Goal: Find specific fact: Find specific fact

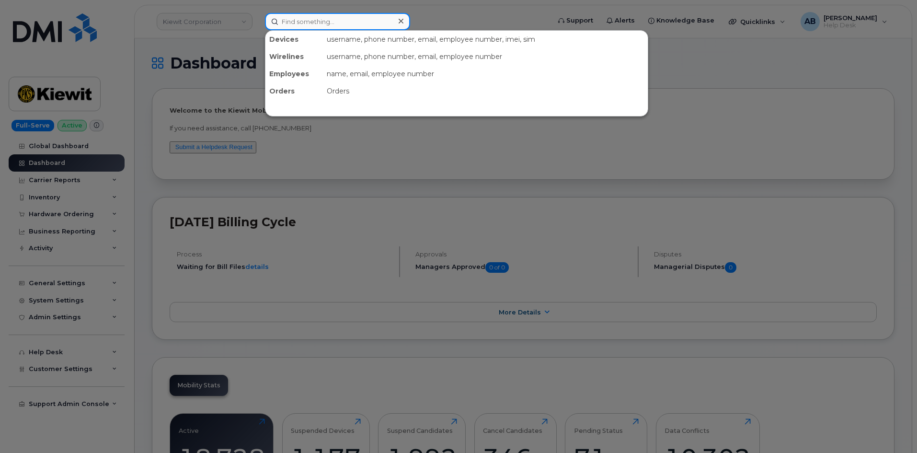
click at [297, 23] on input at bounding box center [337, 21] width 145 height 17
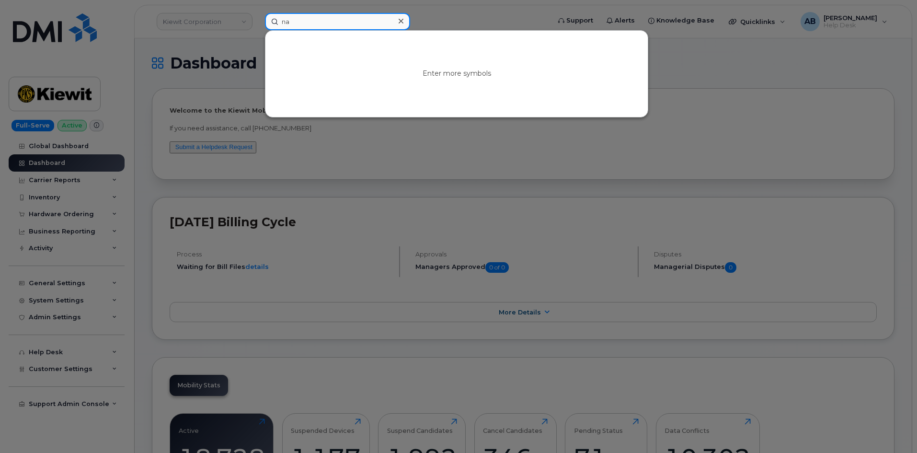
type input "n"
click at [478, 17] on div at bounding box center [458, 226] width 917 height 453
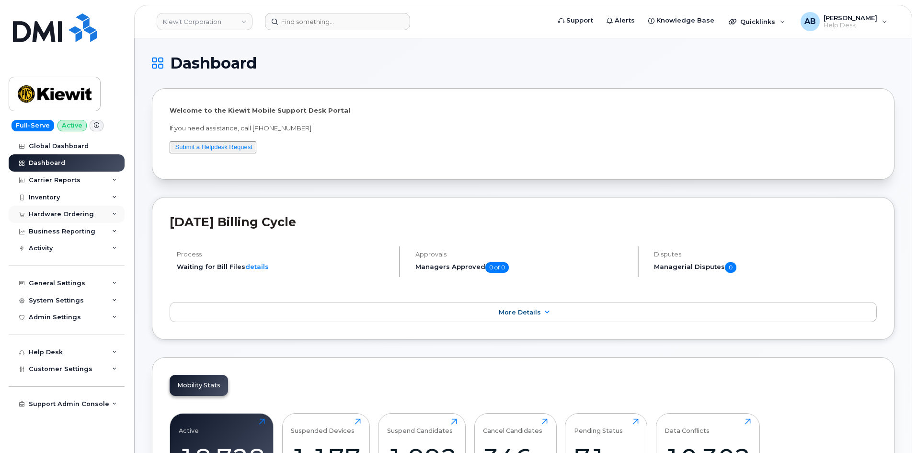
click at [72, 211] on div "Hardware Ordering" at bounding box center [61, 214] width 65 height 8
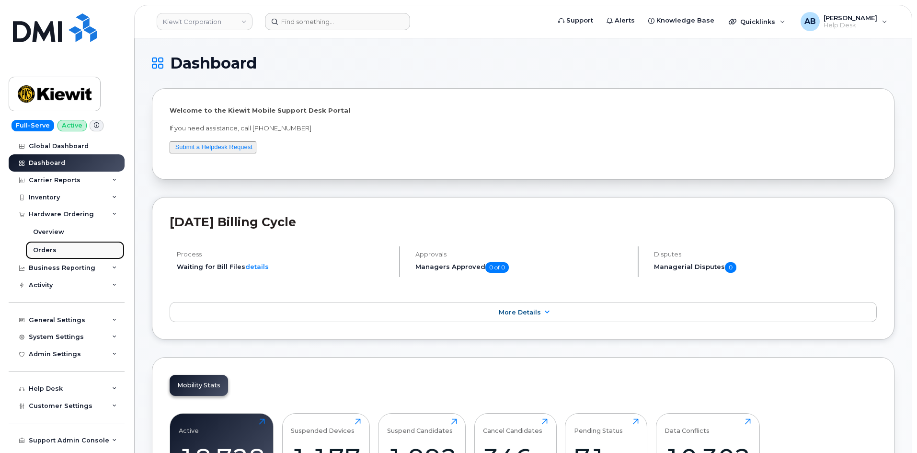
click at [56, 251] on link "Orders" at bounding box center [74, 250] width 99 height 18
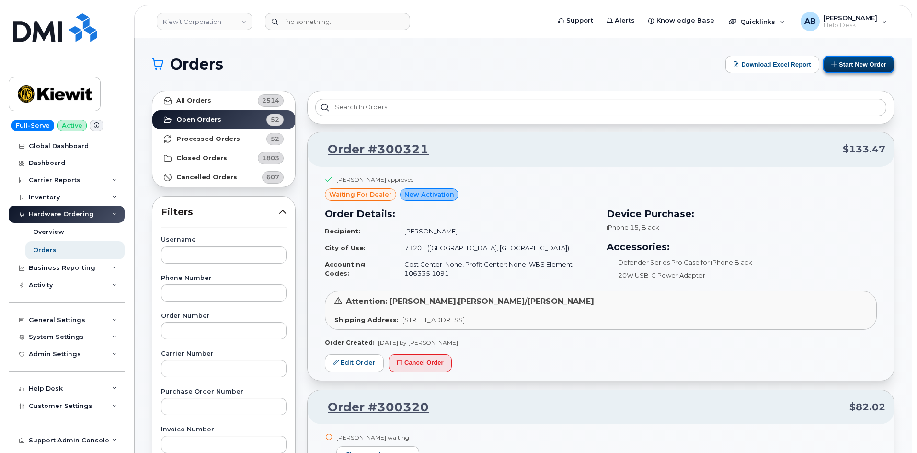
click at [853, 63] on button "Start New Order" at bounding box center [858, 65] width 71 height 18
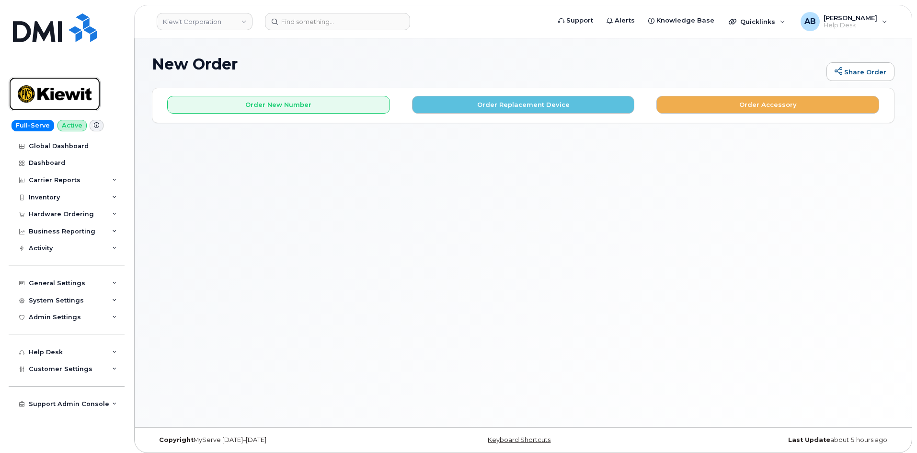
drag, startPoint x: 29, startPoint y: 103, endPoint x: 171, endPoint y: 68, distance: 146.0
click at [29, 103] on img at bounding box center [55, 94] width 74 height 28
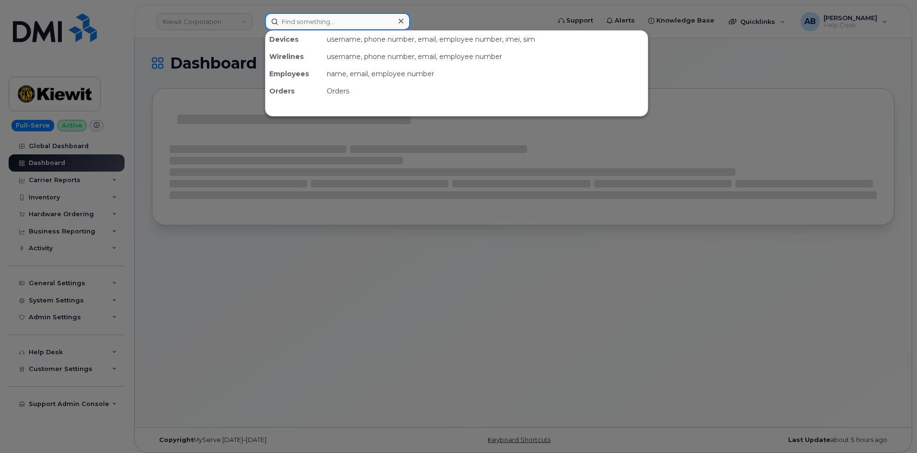
click at [314, 23] on input at bounding box center [337, 21] width 145 height 17
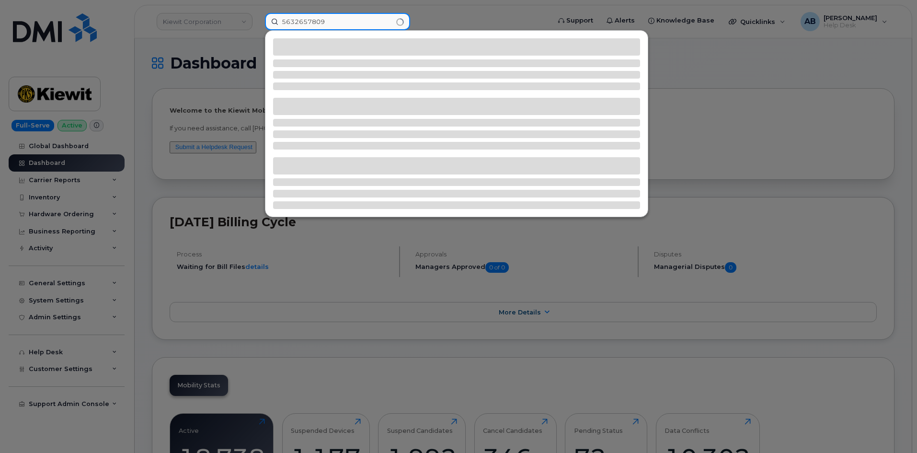
type input "5632657809"
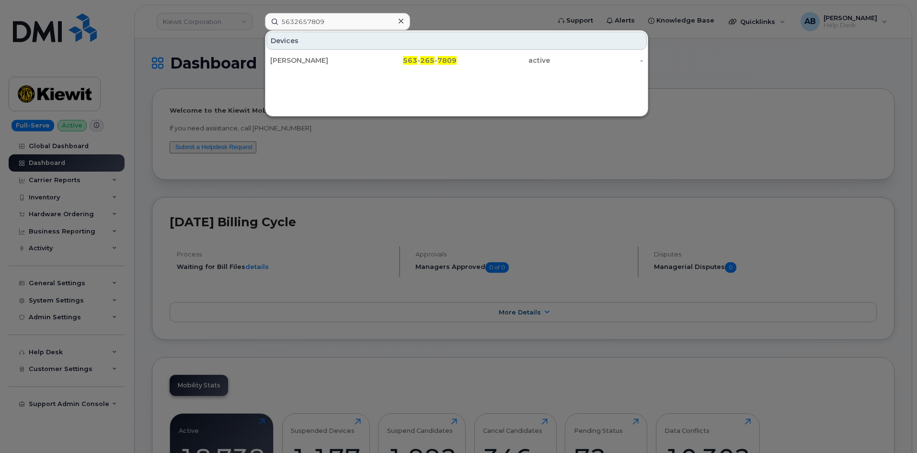
click at [331, 55] on div "[PERSON_NAME]" at bounding box center [316, 60] width 93 height 17
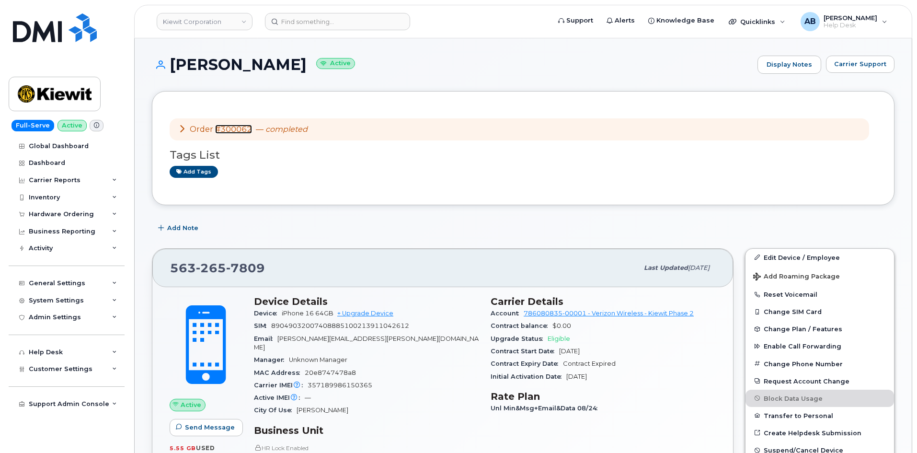
click at [237, 131] on link "#300062" at bounding box center [233, 129] width 37 height 9
drag, startPoint x: 38, startPoint y: 89, endPoint x: 161, endPoint y: 5, distance: 148.9
click at [38, 89] on img at bounding box center [55, 94] width 74 height 28
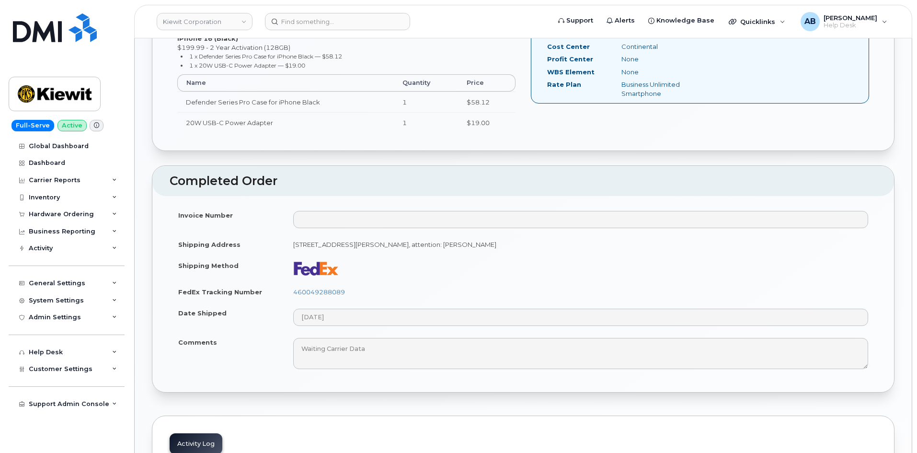
scroll to position [623, 0]
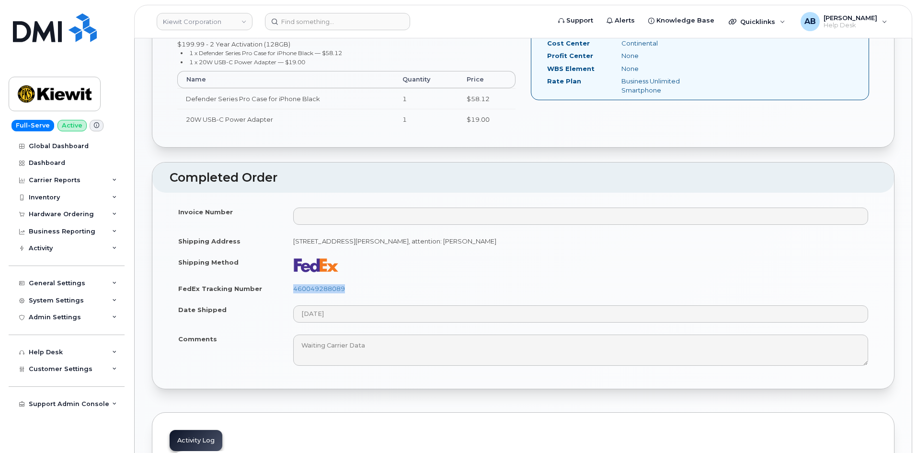
drag, startPoint x: 283, startPoint y: 294, endPoint x: 356, endPoint y: 289, distance: 73.0
click at [356, 289] on tr "FedEx Tracking Number 460049288089" at bounding box center [523, 288] width 707 height 21
copy tr "460049288089"
click at [378, 199] on div "Invoice Number Shipping Address [STREET_ADDRESS][PERSON_NAME], attention: [PERS…" at bounding box center [523, 291] width 742 height 196
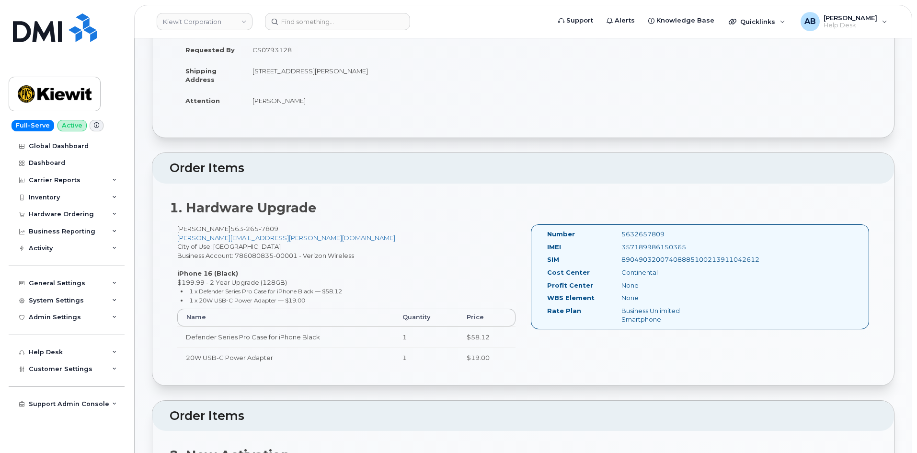
scroll to position [48, 0]
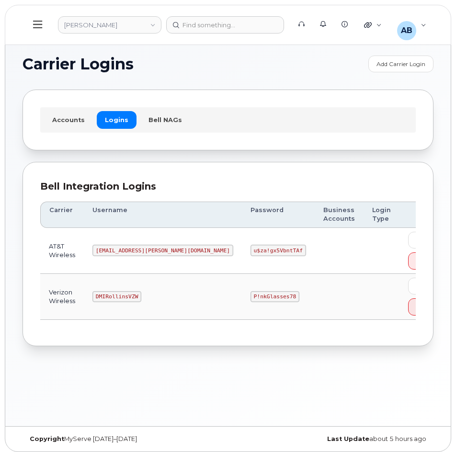
click at [131, 294] on code "DMIRollinsVZW" at bounding box center [116, 296] width 49 height 11
copy code "DMIRollinsVZW"
click at [251, 296] on code "P!nkGlasses78" at bounding box center [275, 296] width 49 height 11
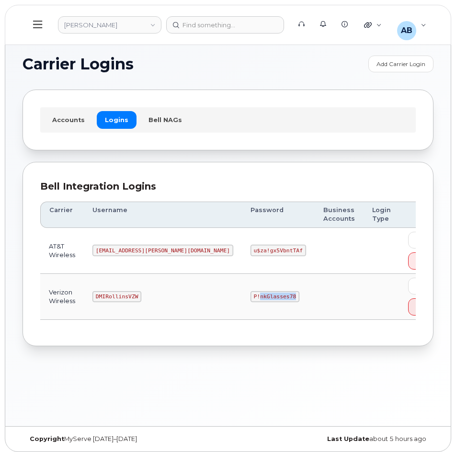
click at [251, 296] on code "P!nkGlasses78" at bounding box center [275, 296] width 49 height 11
copy code "P!nkGlasses78"
